Goal: Task Accomplishment & Management: Manage account settings

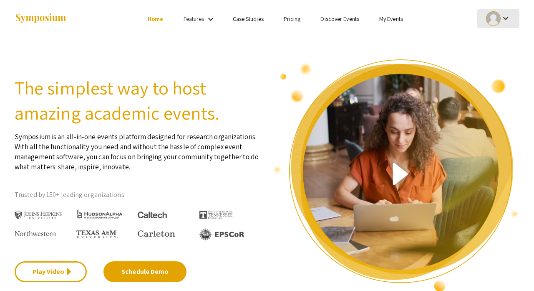
click at [514, 16] on button "keyboard_arrow_down" at bounding box center [499, 18] width 42 height 19
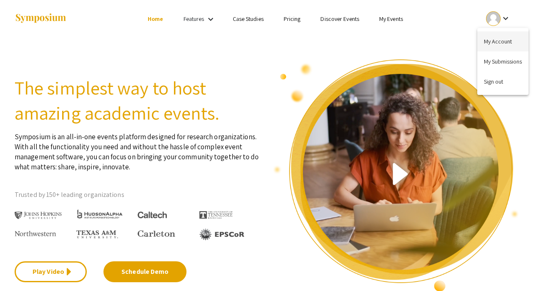
click at [507, 43] on button "My Account" at bounding box center [503, 41] width 51 height 20
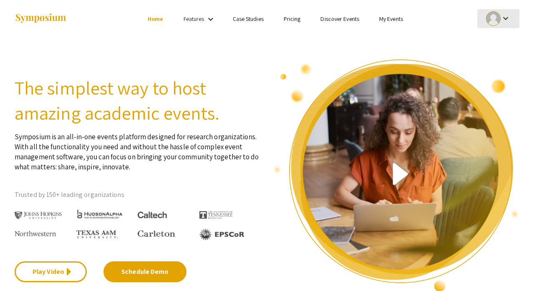
click at [503, 17] on mat-icon "keyboard_arrow_down" at bounding box center [506, 18] width 10 height 10
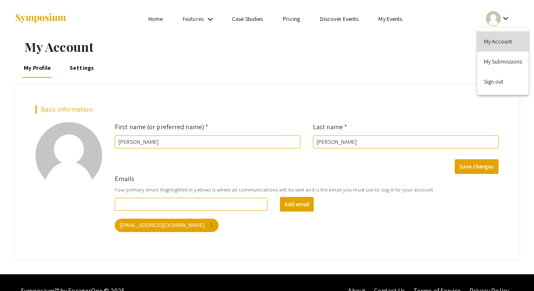
click at [496, 41] on button "My Account" at bounding box center [503, 41] width 51 height 20
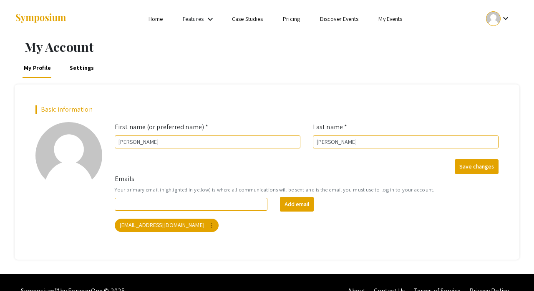
click at [196, 20] on link "Features" at bounding box center [193, 19] width 21 height 8
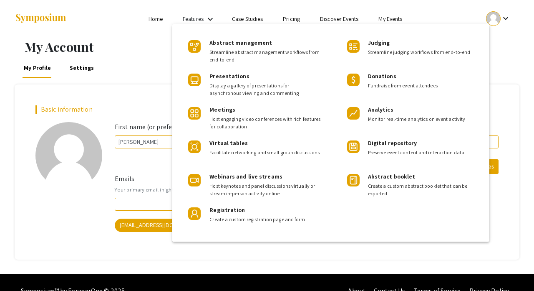
click at [200, 19] on div at bounding box center [267, 145] width 534 height 291
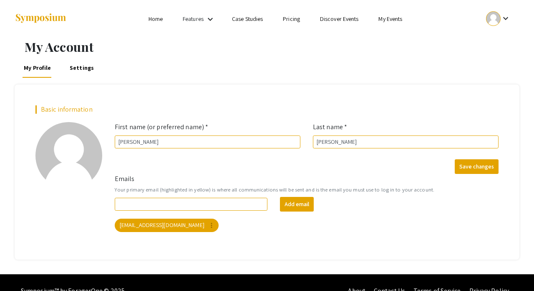
click at [501, 12] on div "keyboard_arrow_down" at bounding box center [498, 18] width 29 height 19
click at [503, 64] on button "My Submissions" at bounding box center [503, 61] width 51 height 20
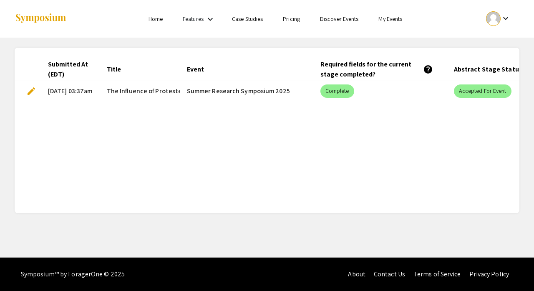
click at [206, 20] on mat-icon "keyboard_arrow_down" at bounding box center [210, 19] width 10 height 10
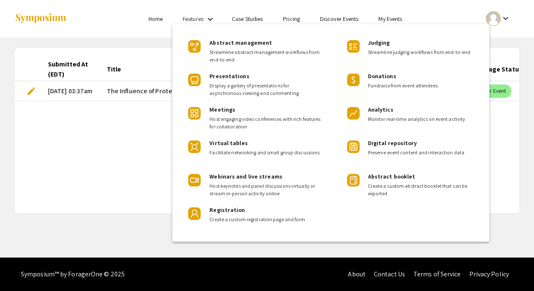
click at [206, 20] on div at bounding box center [267, 145] width 534 height 291
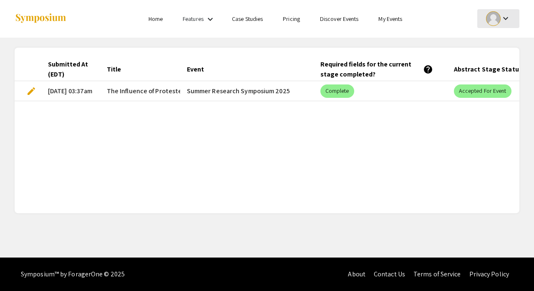
click at [504, 19] on mat-icon "keyboard_arrow_down" at bounding box center [506, 18] width 10 height 10
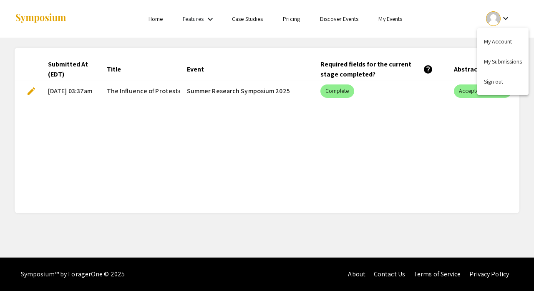
click at [155, 15] on div at bounding box center [267, 145] width 534 height 291
click at [155, 17] on link "Home" at bounding box center [156, 19] width 14 height 8
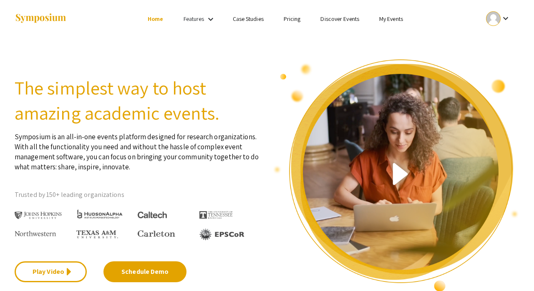
click at [489, 23] on div at bounding box center [493, 18] width 15 height 15
click at [496, 44] on button "My Account" at bounding box center [503, 41] width 51 height 20
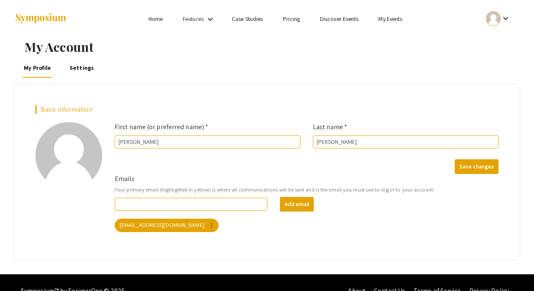
click at [498, 23] on div at bounding box center [493, 18] width 15 height 15
click at [494, 66] on button "My Submissions" at bounding box center [503, 61] width 51 height 20
